Goal: Transaction & Acquisition: Subscribe to service/newsletter

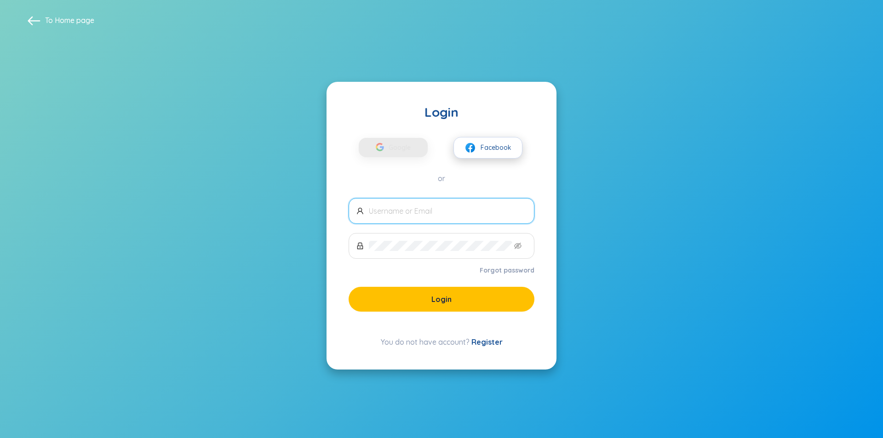
drag, startPoint x: 0, startPoint y: 0, endPoint x: 493, endPoint y: 147, distance: 514.9
click at [493, 147] on span "Facebook" at bounding box center [496, 148] width 31 height 10
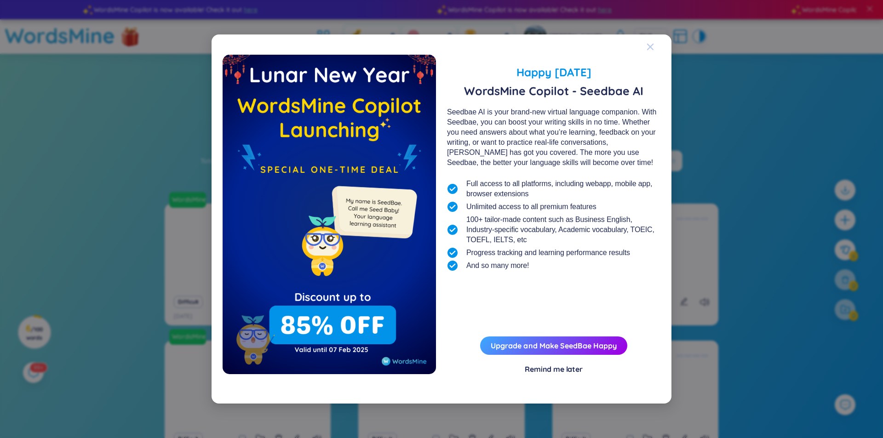
click at [648, 48] on icon "Close" at bounding box center [650, 46] width 7 height 7
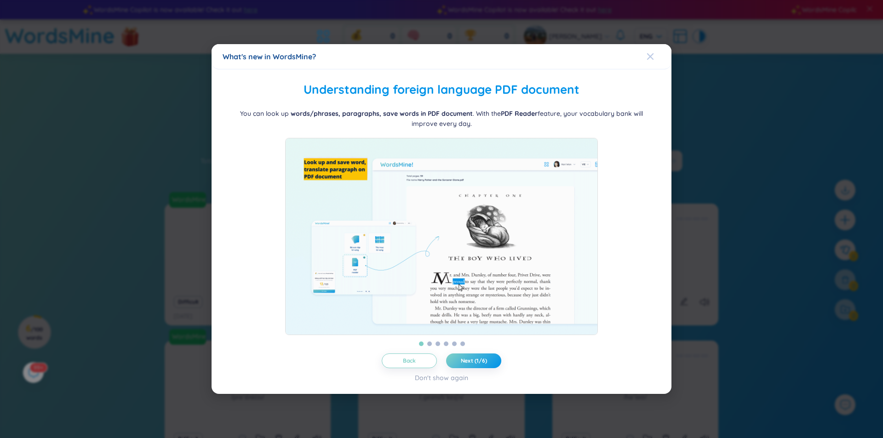
click at [648, 53] on icon "Close" at bounding box center [650, 56] width 7 height 7
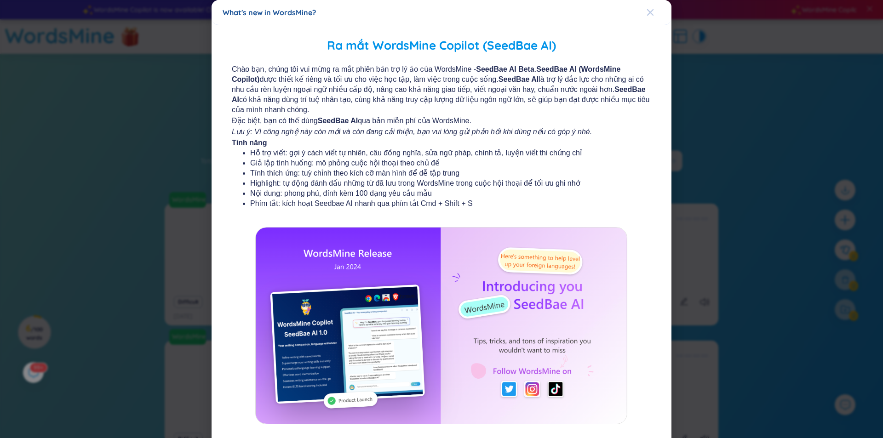
click at [648, 16] on icon "Close" at bounding box center [650, 12] width 7 height 7
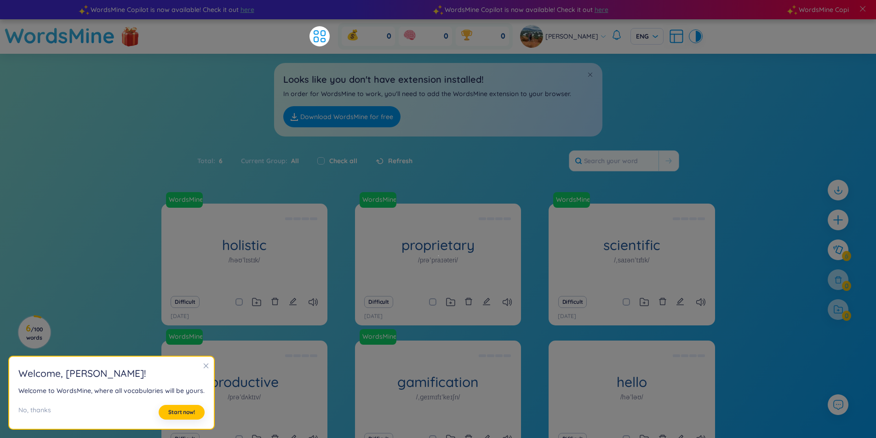
click at [203, 364] on icon "close" at bounding box center [206, 366] width 6 height 6
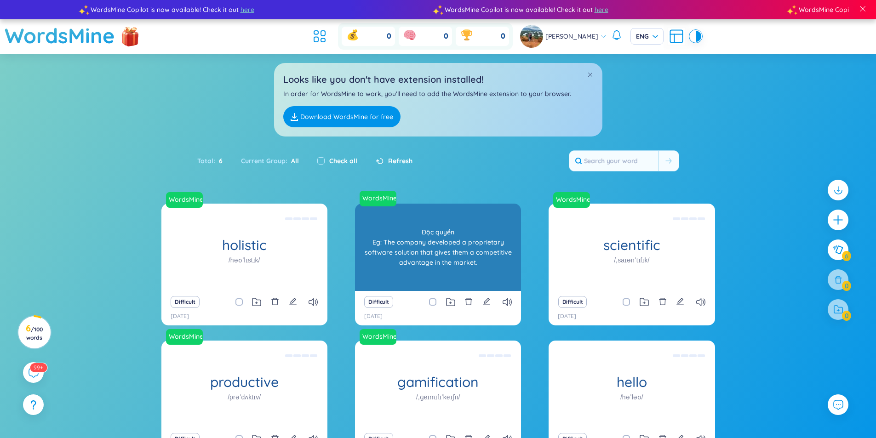
scroll to position [73, 0]
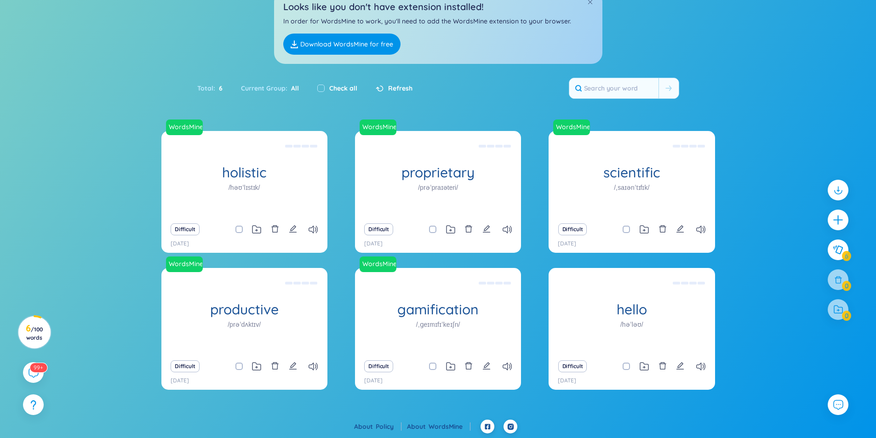
click at [352, 44] on link "Download WordsMine for free" at bounding box center [341, 44] width 117 height 21
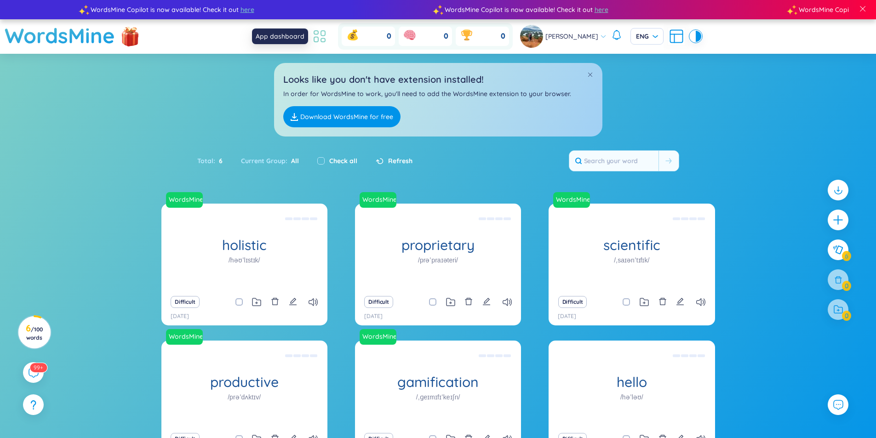
click at [322, 35] on icon at bounding box center [319, 36] width 17 height 17
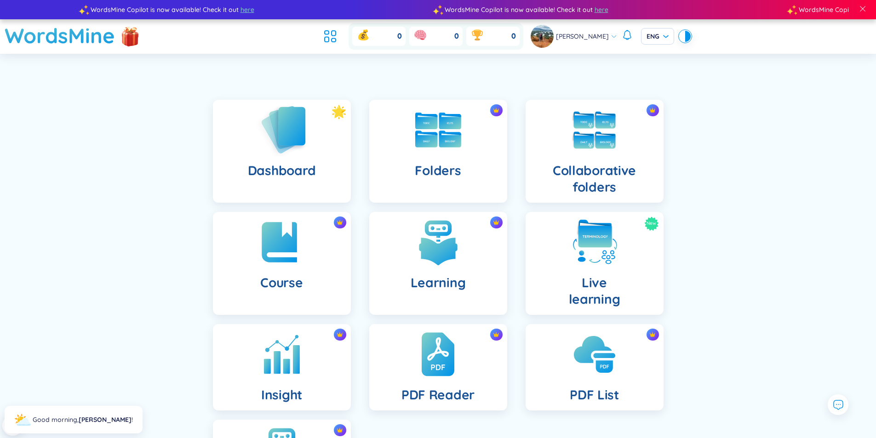
click at [282, 173] on h4 "Dashboard" at bounding box center [282, 170] width 68 height 17
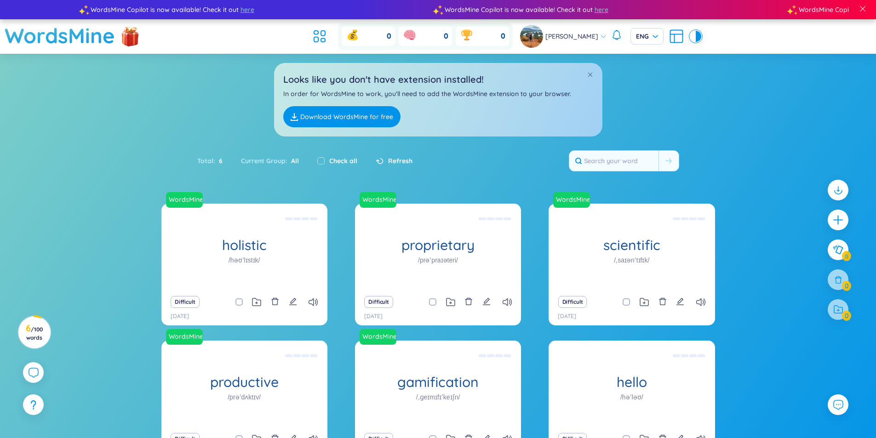
click at [593, 75] on div "Looks like you don't have extension installed! In order for WordsMine to work, …" at bounding box center [438, 100] width 328 height 74
click at [591, 71] on span at bounding box center [590, 74] width 6 height 6
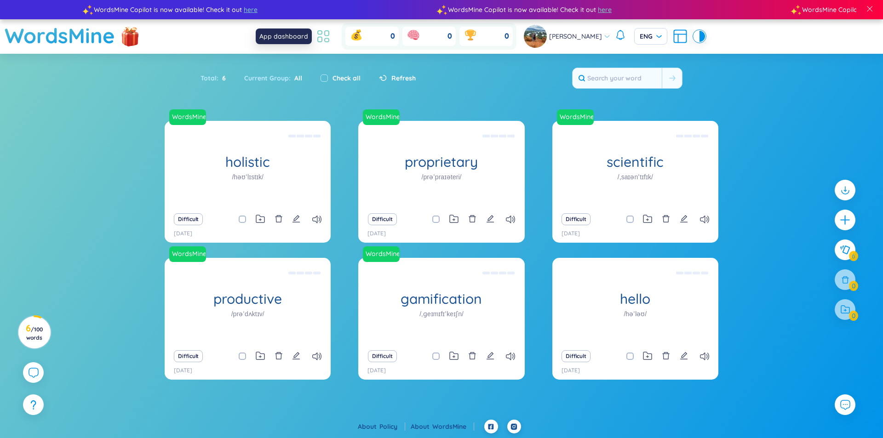
click at [327, 35] on icon at bounding box center [327, 33] width 4 height 5
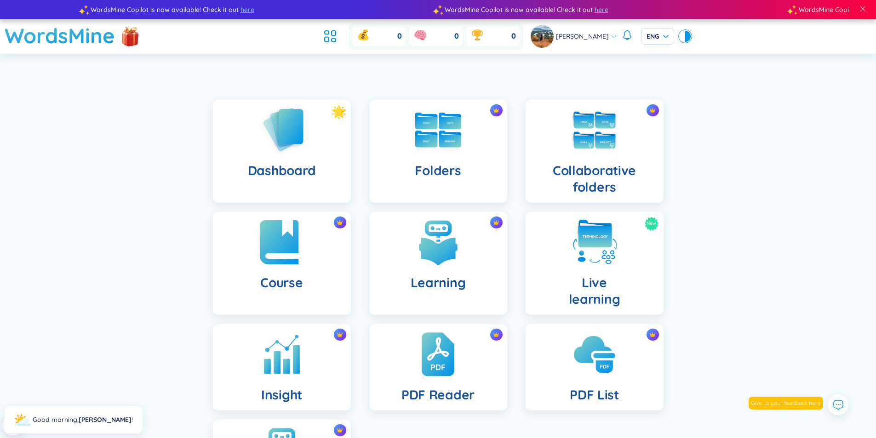
click at [290, 288] on h4 "Course" at bounding box center [281, 283] width 42 height 17
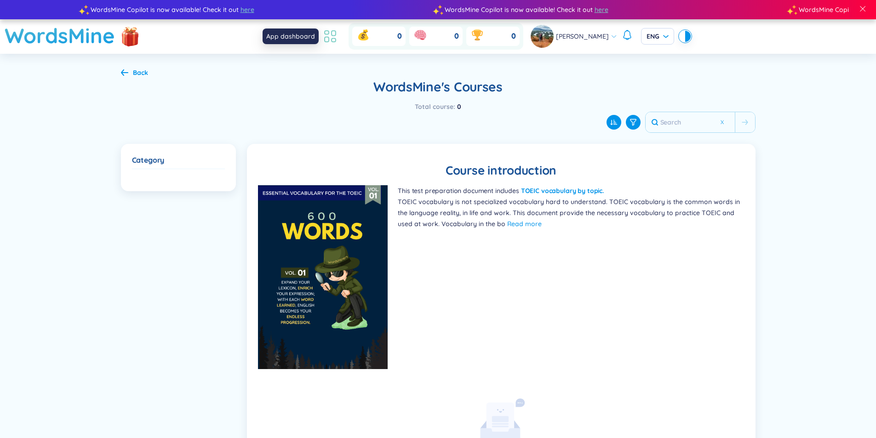
click at [329, 38] on icon at bounding box center [330, 36] width 17 height 17
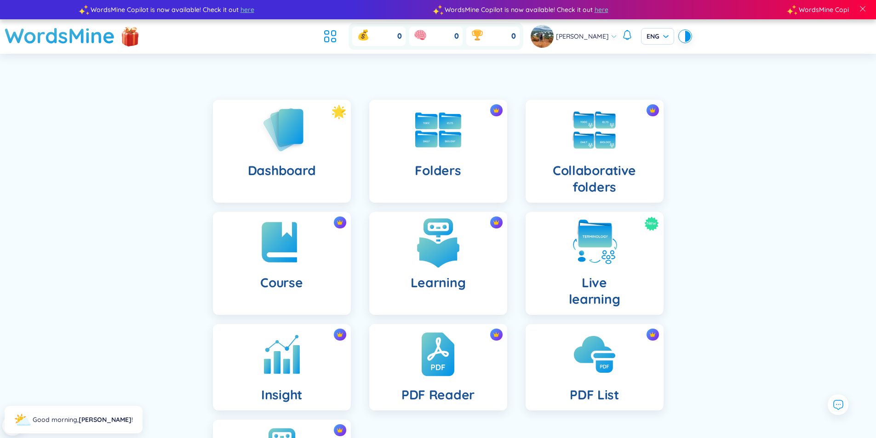
click at [441, 280] on h4 "Learning" at bounding box center [438, 283] width 55 height 17
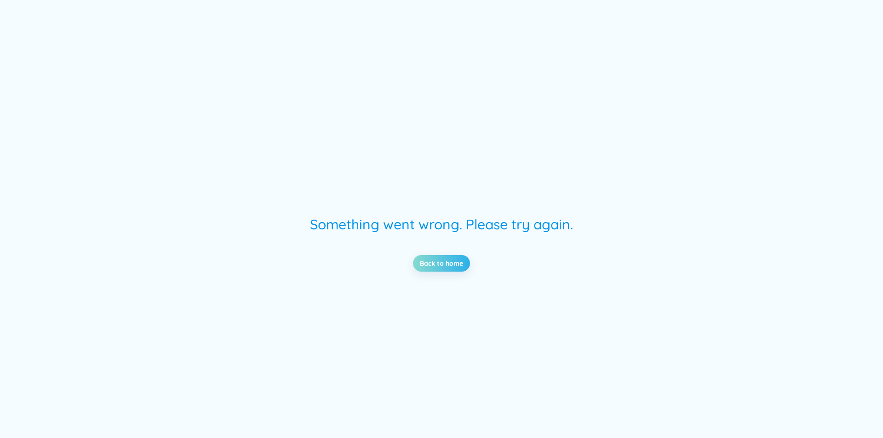
click at [450, 263] on link "Back to home" at bounding box center [441, 263] width 43 height 10
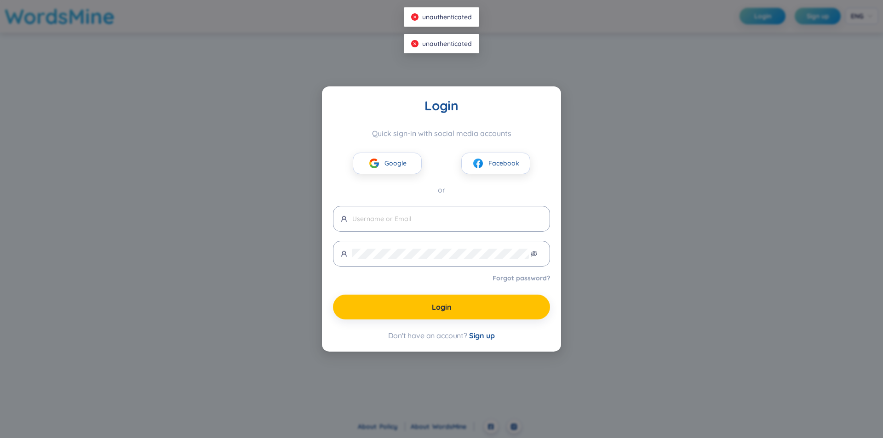
click at [655, 145] on div "Login Quick sign-in with social media accounts Google Facebook or Forgot passwo…" at bounding box center [441, 219] width 883 height 438
click at [483, 163] on img at bounding box center [477, 163] width 11 height 11
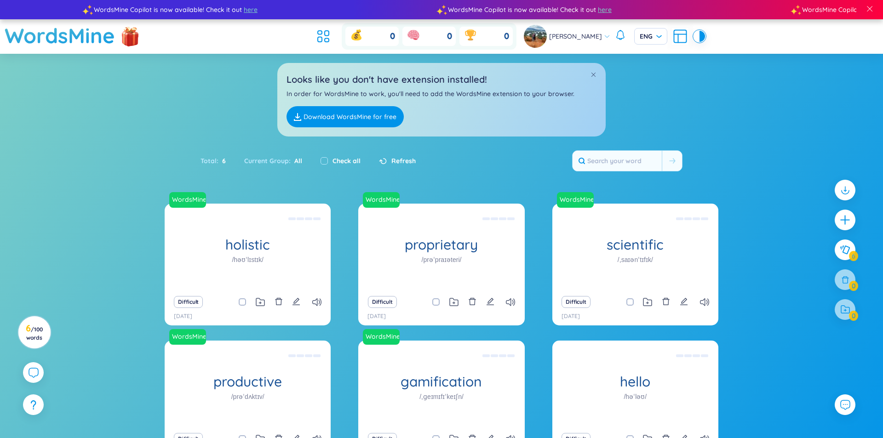
click at [391, 204] on div "proprietary /prəˈpraɪəteri/" at bounding box center [441, 247] width 166 height 87
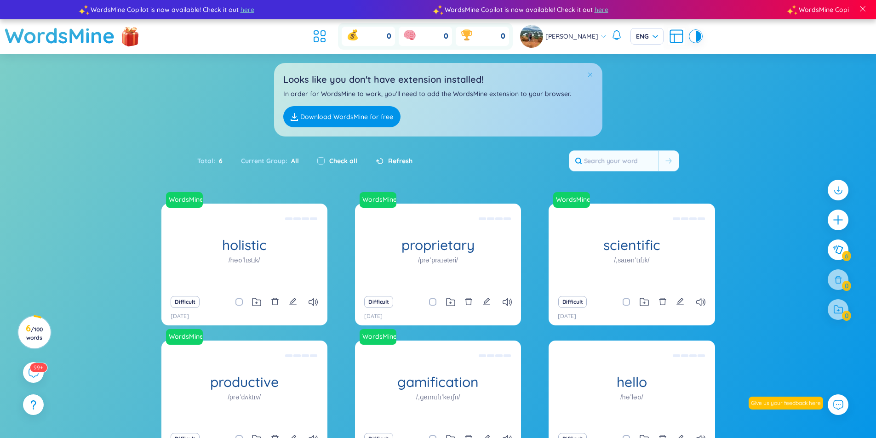
click at [587, 75] on span at bounding box center [590, 74] width 6 height 6
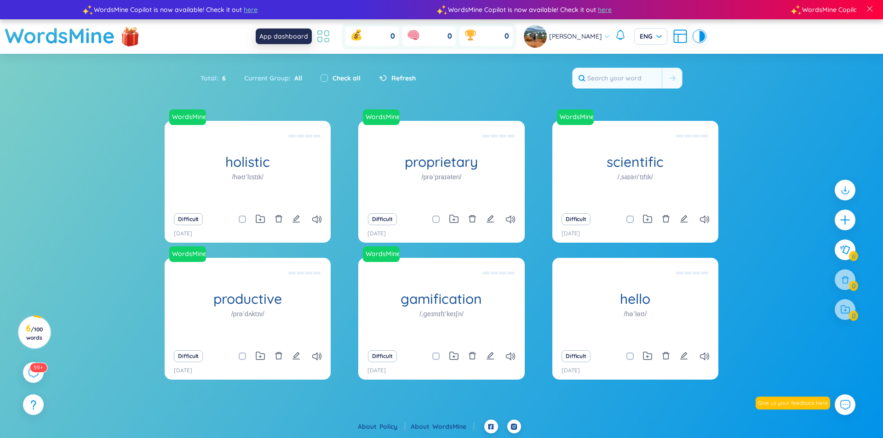
click at [326, 33] on icon at bounding box center [323, 36] width 17 height 17
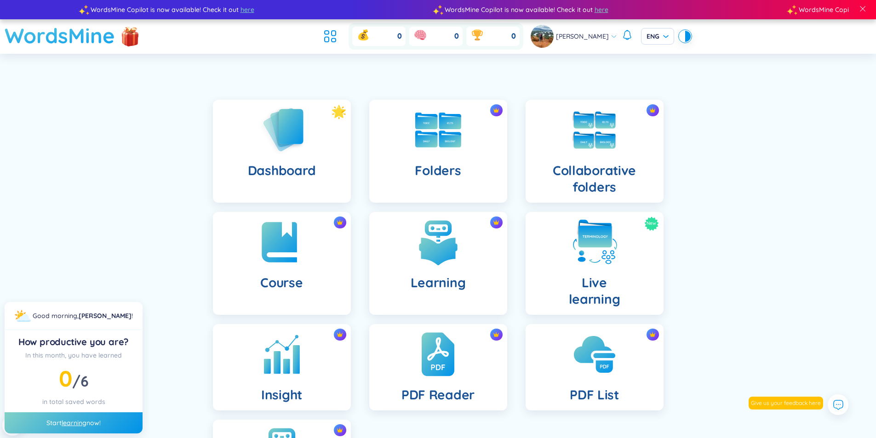
click at [92, 40] on h1 "WordsMine" at bounding box center [60, 35] width 110 height 33
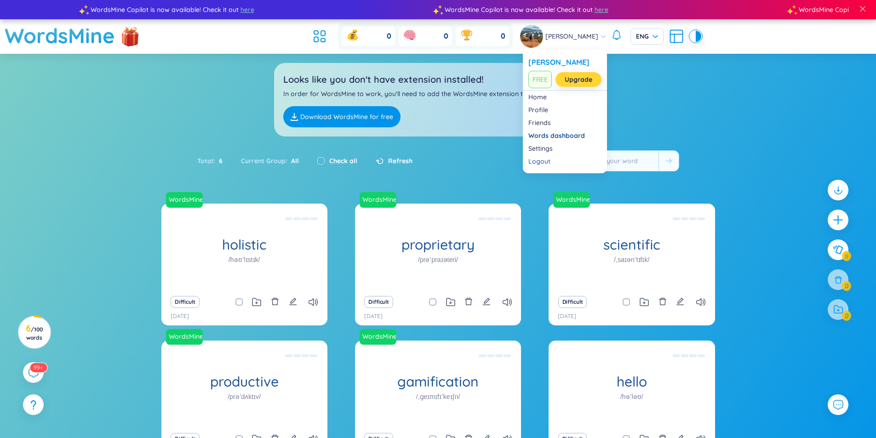
click at [574, 81] on link "Upgrade" at bounding box center [579, 80] width 28 height 10
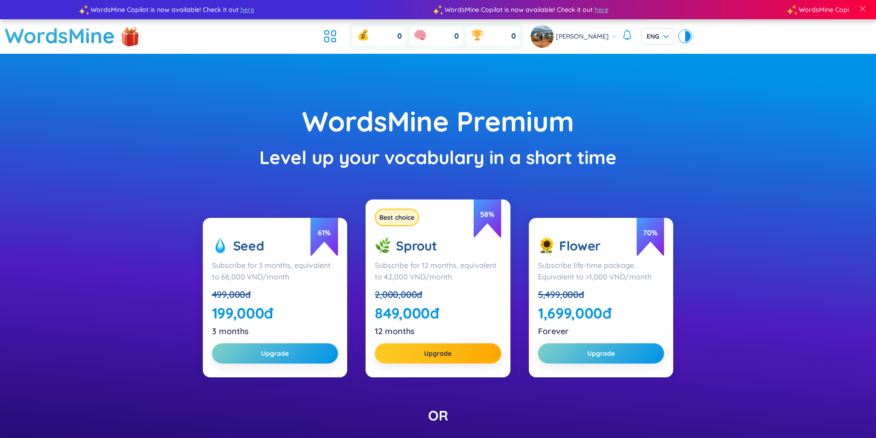
click at [618, 199] on div "WordsMine Premium Level up your vocabulary in a short time 61 % Seed Subscribe …" at bounding box center [438, 340] width 876 height 573
